Goal: Use online tool/utility: Utilize a website feature to perform a specific function

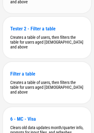
scroll to position [1862, 0]
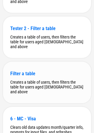
click at [37, 77] on div "Filter a table" at bounding box center [46, 74] width 73 height 6
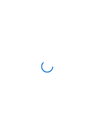
scroll to position [0, 0]
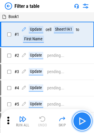
click at [80, 121] on img "button" at bounding box center [82, 121] width 10 height 10
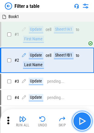
click at [80, 121] on img "button" at bounding box center [82, 121] width 10 height 10
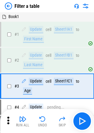
click at [86, 5] on img at bounding box center [85, 5] width 7 height 7
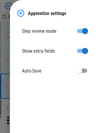
click at [21, 13] on img at bounding box center [20, 13] width 7 height 7
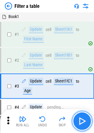
click at [84, 122] on img "button" at bounding box center [82, 121] width 10 height 10
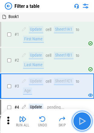
click at [84, 122] on img "button" at bounding box center [82, 121] width 10 height 10
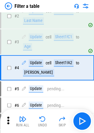
scroll to position [45, 0]
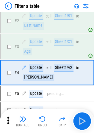
scroll to position [42, 0]
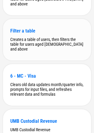
scroll to position [1905, 0]
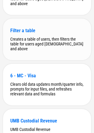
click at [47, 51] on div "Creates a table of users, then filters the table for users aged [DEMOGRAPHIC_DA…" at bounding box center [46, 44] width 73 height 14
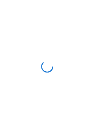
scroll to position [0, 0]
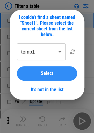
click at [44, 72] on span "Select" at bounding box center [47, 73] width 12 height 5
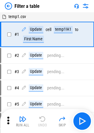
click at [87, 7] on img at bounding box center [85, 5] width 7 height 7
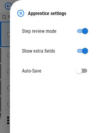
click at [21, 10] on img at bounding box center [20, 13] width 7 height 7
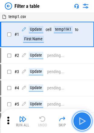
click at [76, 119] on button "button" at bounding box center [81, 121] width 19 height 19
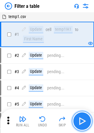
click at [76, 119] on button "button" at bounding box center [81, 121] width 19 height 19
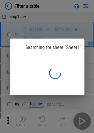
click at [76, 119] on div "Searching for sheet "Sheet1"..." at bounding box center [47, 66] width 94 height 133
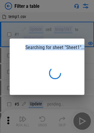
click at [76, 119] on div "Searching for sheet "Sheet1"..." at bounding box center [47, 66] width 94 height 133
